Goal: Transaction & Acquisition: Purchase product/service

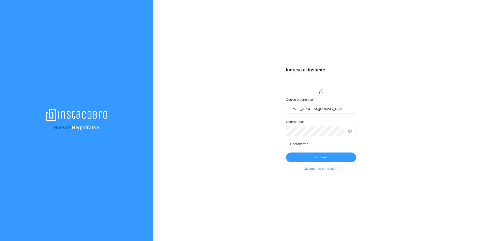
type input "[EMAIL_ADDRESS][DOMAIN_NAME]"
click at [327, 156] on button "Ingresar" at bounding box center [321, 157] width 70 height 10
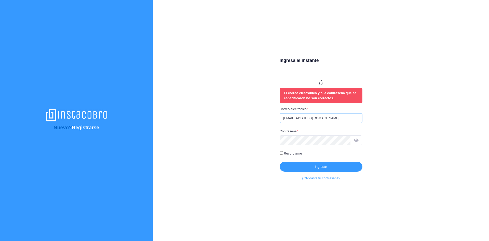
click at [329, 116] on input "iuribe@swapps.com" at bounding box center [321, 118] width 83 height 10
type input "[EMAIL_ADDRESS][DOMAIN_NAME]"
click at [315, 169] on button "Ingresar" at bounding box center [321, 166] width 83 height 10
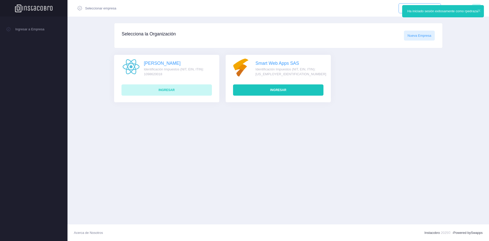
click at [277, 92] on button "Ingresar" at bounding box center [278, 89] width 90 height 11
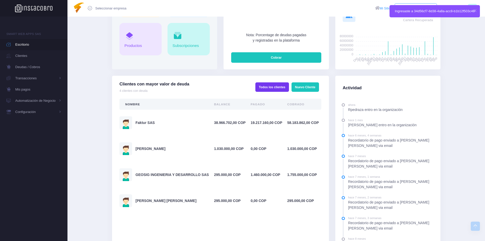
scroll to position [127, 0]
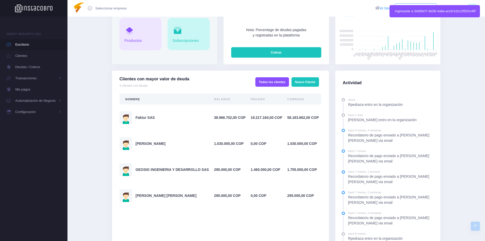
click at [172, 166] on div "GEOSIG INGENIERIA Y DESARROLLO SAS" at bounding box center [164, 169] width 90 height 13
click at [186, 168] on link "GEOSIG INGENIERIA Y DESARROLLO SAS" at bounding box center [171, 169] width 73 height 4
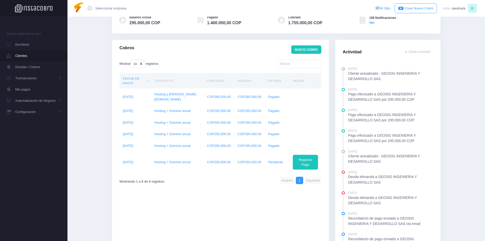
scroll to position [102, 0]
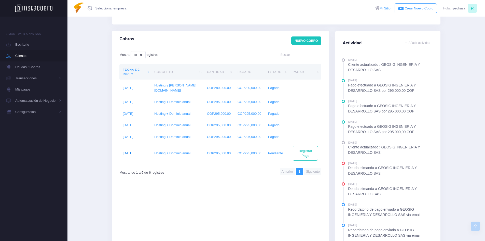
click at [130, 153] on link "2025-09-01" at bounding box center [128, 153] width 10 height 4
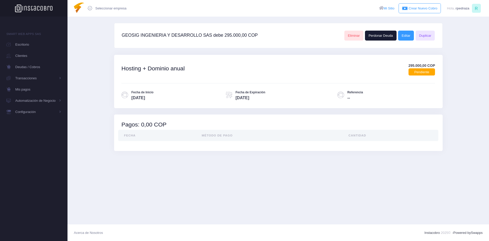
click at [135, 133] on th "Fecha" at bounding box center [158, 135] width 81 height 11
click at [407, 33] on link "Editar" at bounding box center [406, 36] width 16 height 10
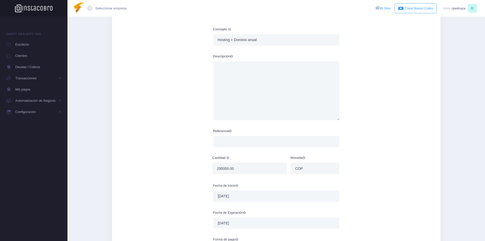
scroll to position [51, 0]
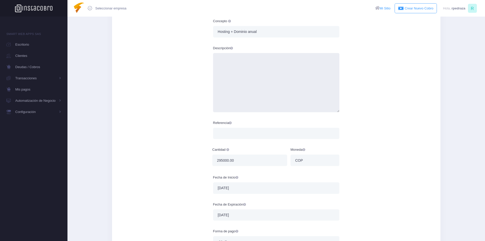
click at [269, 66] on textarea "Descripción" at bounding box center [276, 82] width 127 height 59
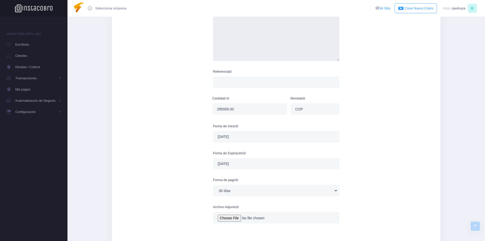
scroll to position [127, 0]
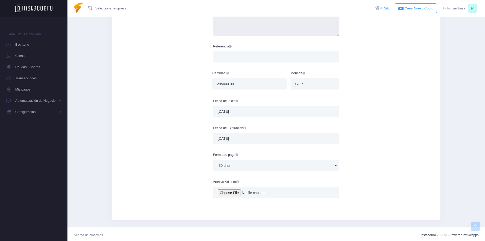
type textarea "Periodo [DATE] [PERSON_NAME][DATE]"
click at [237, 165] on select "30 días 60 días 90 días" at bounding box center [275, 164] width 125 height 11
click at [237, 166] on select "30 días 60 días 90 días" at bounding box center [275, 164] width 125 height 11
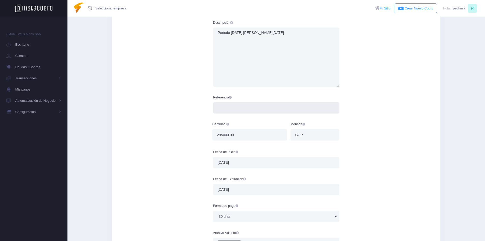
click at [240, 105] on input "Referencia" at bounding box center [276, 107] width 127 height 11
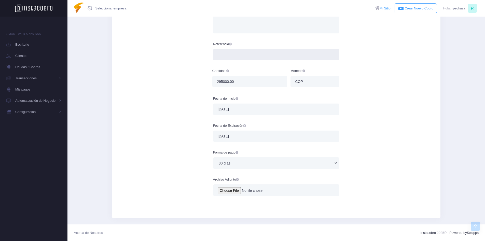
scroll to position [0, 0]
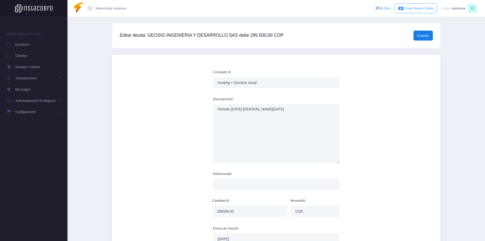
click at [418, 33] on button "Guardar" at bounding box center [423, 36] width 19 height 10
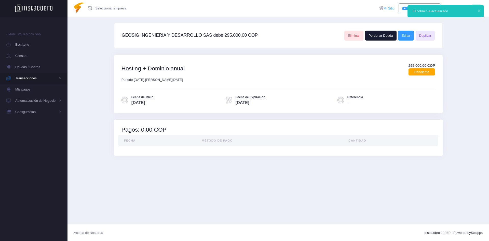
click at [59, 76] on icon at bounding box center [58, 78] width 5 height 7
click at [35, 66] on span "Deudas / Cobros" at bounding box center [32, 67] width 35 height 7
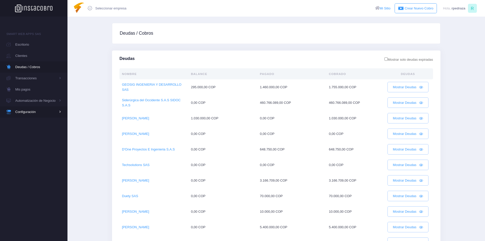
click at [37, 114] on span "Configuración" at bounding box center [35, 111] width 41 height 7
click at [25, 121] on span "Organización" at bounding box center [37, 122] width 47 height 10
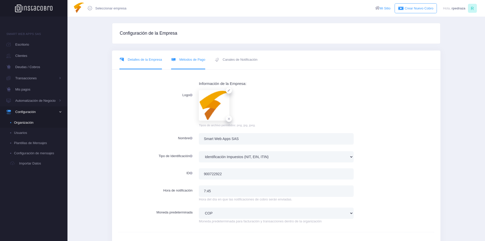
click at [183, 63] on link "Métodos de Pago" at bounding box center [188, 59] width 34 height 19
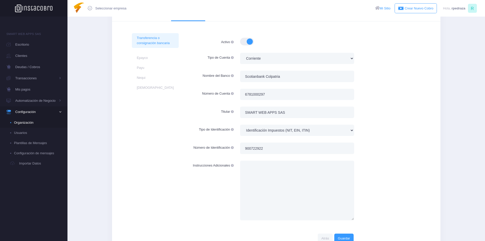
scroll to position [79, 0]
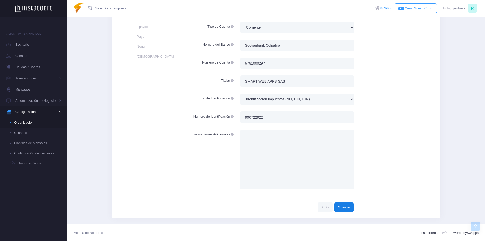
click at [345, 208] on button "Guardar" at bounding box center [343, 207] width 19 height 10
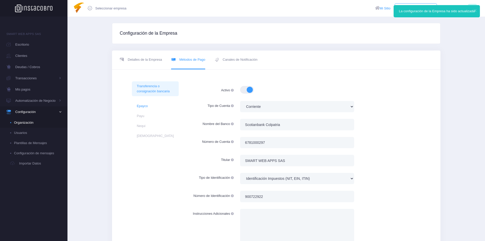
click at [142, 105] on link "Epayco" at bounding box center [155, 106] width 47 height 10
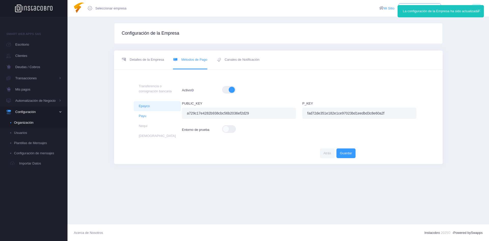
click at [143, 113] on link "Payu" at bounding box center [157, 116] width 47 height 10
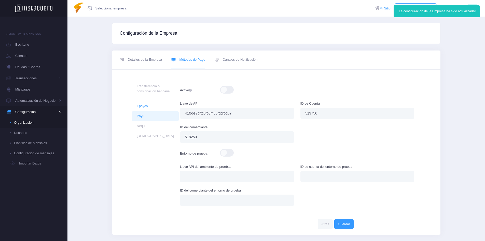
click at [144, 107] on link "Epayco" at bounding box center [155, 106] width 47 height 10
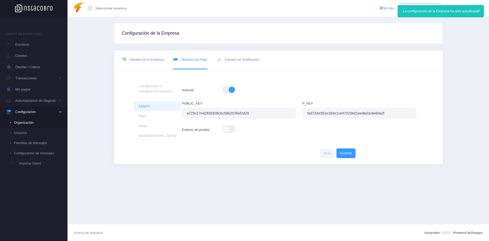
drag, startPoint x: 225, startPoint y: 90, endPoint x: 224, endPoint y: 99, distance: 9.2
click at [224, 90] on span at bounding box center [229, 90] width 15 height 8
click at [146, 118] on link "Payu" at bounding box center [157, 116] width 47 height 10
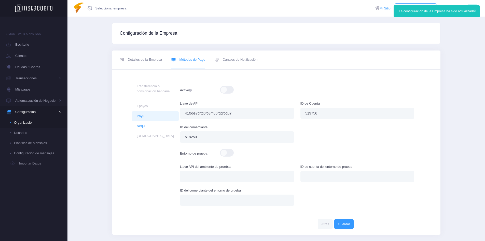
click at [145, 126] on link "Nequi" at bounding box center [155, 126] width 47 height 10
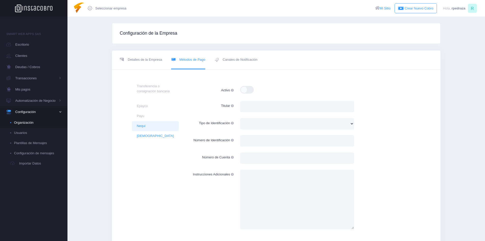
click at [145, 137] on link "Daviplata" at bounding box center [155, 136] width 47 height 10
click at [146, 105] on link "Epayco" at bounding box center [155, 106] width 47 height 10
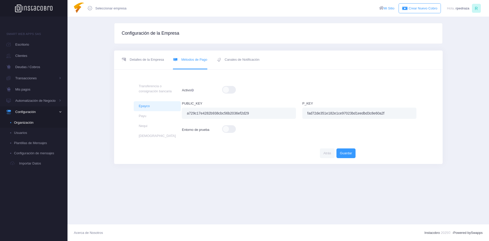
click at [230, 90] on span at bounding box center [229, 90] width 15 height 8
click at [247, 62] on span "Canales de Notificación" at bounding box center [242, 59] width 35 height 5
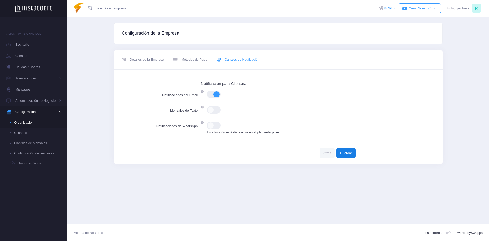
click at [344, 153] on button "Guardar" at bounding box center [345, 153] width 19 height 10
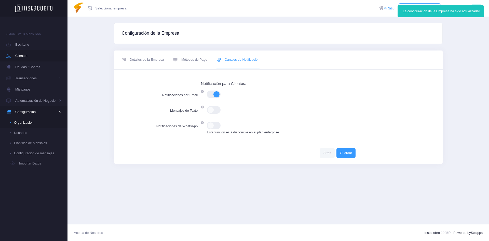
click at [28, 54] on span "Clientes" at bounding box center [29, 55] width 29 height 7
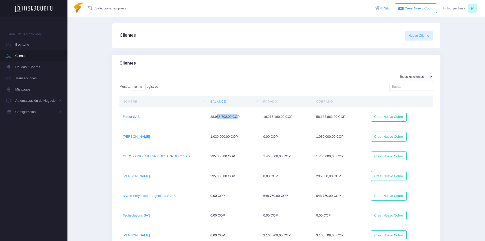
drag, startPoint x: 217, startPoint y: 117, endPoint x: 238, endPoint y: 117, distance: 21.4
click at [238, 117] on td "38.966.702,00 COP" at bounding box center [233, 117] width 53 height 20
drag, startPoint x: 290, startPoint y: 120, endPoint x: 318, endPoint y: 120, distance: 28.3
click at [317, 120] on tr "Faktur SAS 38.966.702,00 COP 19.217.160,00 COP 58.183.862,00 COP Crear Nuevo Co…" at bounding box center [276, 117] width 314 height 20
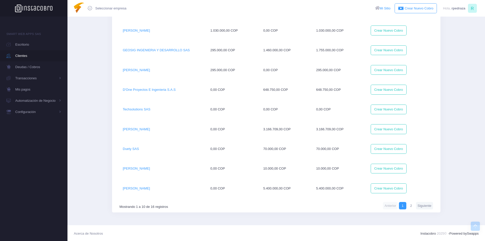
scroll to position [107, 0]
click at [143, 50] on link "GEOSIG INGENIERIA Y DESARROLLO SAS" at bounding box center [156, 49] width 67 height 4
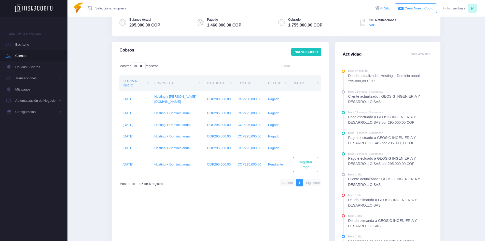
scroll to position [102, 0]
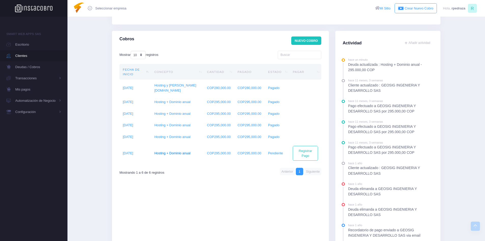
click at [175, 152] on link "Hosting + Dominio anual" at bounding box center [172, 153] width 36 height 4
click at [132, 153] on link "2025-09-01" at bounding box center [128, 153] width 10 height 4
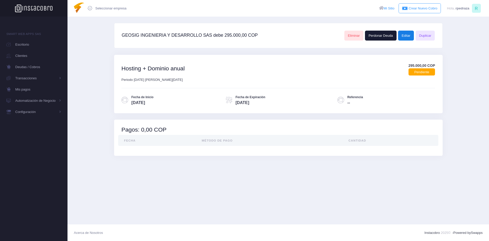
click at [407, 35] on link "Editar" at bounding box center [406, 36] width 16 height 10
click at [253, 72] on div "Hosting + Dominio anual 295.000,00 COP Pendiente" at bounding box center [278, 69] width 314 height 16
click at [183, 69] on h2 "Hosting + Dominio anual" at bounding box center [152, 68] width 63 height 7
click at [149, 76] on div "Hosting + Dominio anual 295.000,00 COP Pendiente" at bounding box center [278, 69] width 314 height 16
click at [424, 70] on span "Pendiente" at bounding box center [421, 71] width 27 height 7
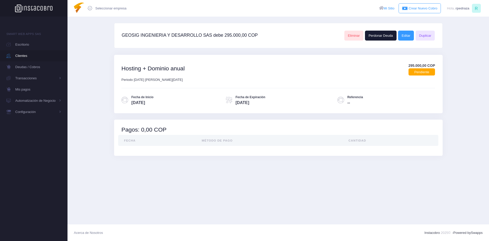
click at [25, 56] on span "Clientes" at bounding box center [29, 55] width 29 height 7
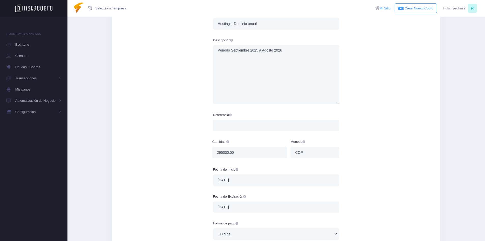
scroll to position [76, 0]
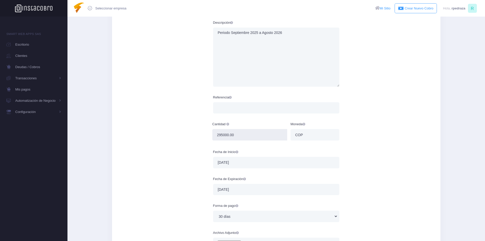
drag, startPoint x: 223, startPoint y: 135, endPoint x: 216, endPoint y: 135, distance: 6.4
click at [216, 135] on input "295000.00" at bounding box center [249, 134] width 75 height 11
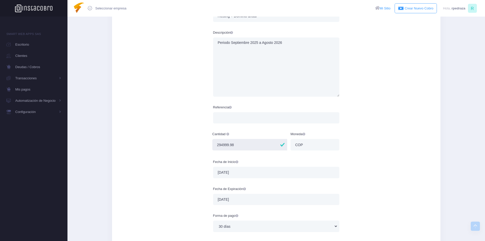
scroll to position [28, 0]
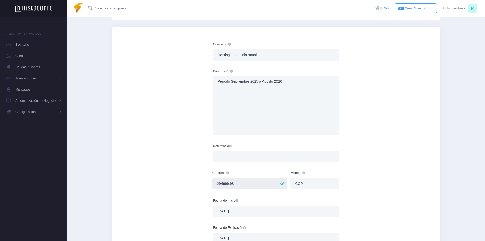
type input "294999.98"
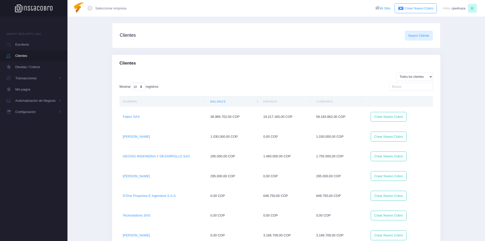
click at [162, 161] on td "GEOSIG INGENIERIA Y DESARROLLO SAS" at bounding box center [163, 156] width 88 height 20
click at [173, 156] on link "GEOSIG INGENIERIA Y DESARROLLO SAS" at bounding box center [156, 156] width 67 height 4
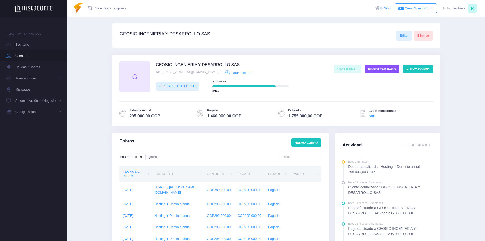
click at [175, 84] on link "Ver Estado de Cuenta" at bounding box center [177, 86] width 43 height 8
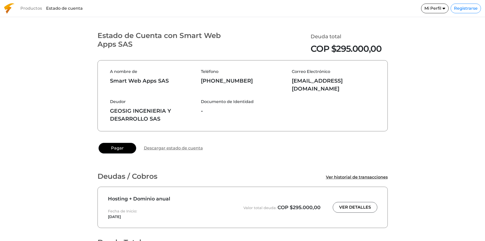
click at [176, 145] on link "Descargar estado de cuenta" at bounding box center [173, 148] width 59 height 6
click at [110, 143] on link "Pagar" at bounding box center [118, 148] width 38 height 11
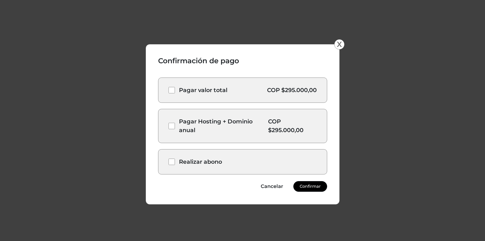
click at [175, 128] on div "Pagar Hosting + Dominio anual" at bounding box center [219, 125] width 100 height 17
checkbox input "true"
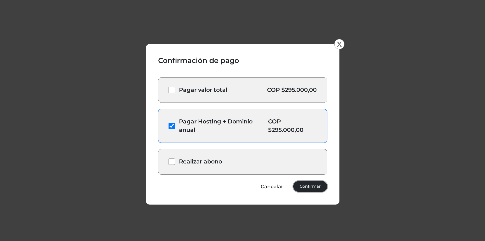
click at [317, 184] on link "Confirmar" at bounding box center [310, 186] width 34 height 11
click at [338, 45] on button "X" at bounding box center [339, 44] width 13 height 13
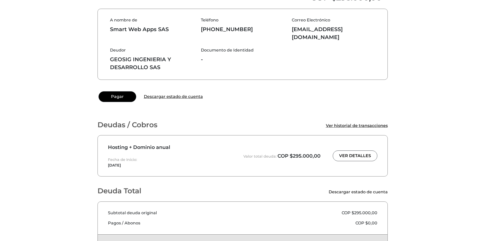
scroll to position [112, 0]
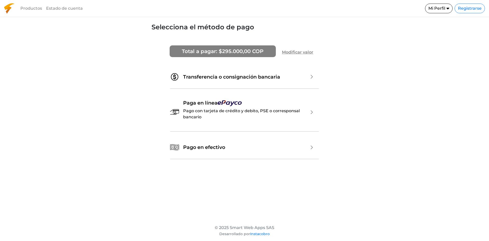
click at [273, 79] on link "Transferencia o consignación bancaria" at bounding box center [231, 77] width 97 height 6
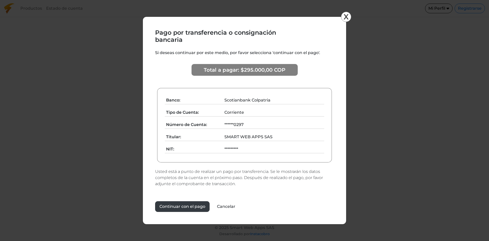
click at [343, 18] on button "X" at bounding box center [346, 16] width 13 height 13
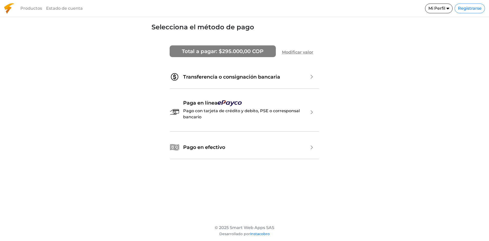
click at [235, 110] on link "Paga en línea Pago con tarjeta de crédito y debito, PSE o corresponsal bancario" at bounding box center [246, 112] width 126 height 24
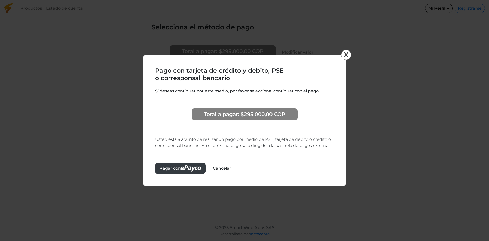
click at [346, 54] on button "X" at bounding box center [346, 54] width 13 height 13
